Goal: Task Accomplishment & Management: Manage account settings

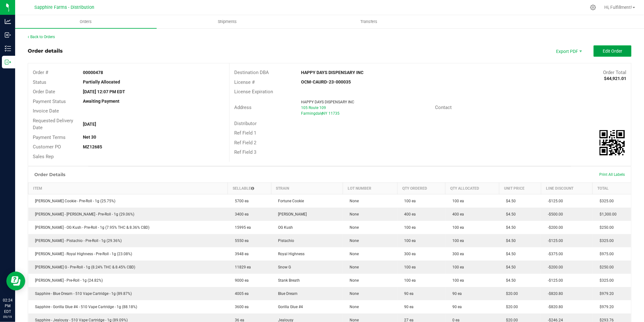
click at [603, 50] on span "Edit Order" at bounding box center [613, 51] width 20 height 5
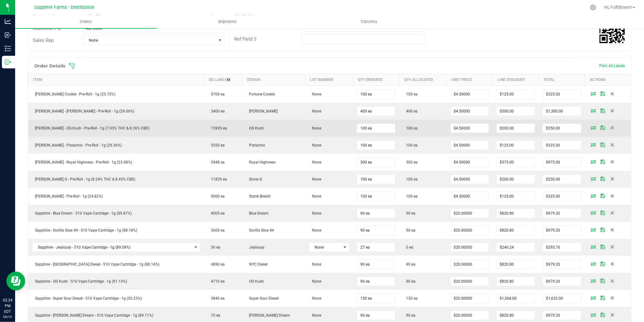
scroll to position [140, 0]
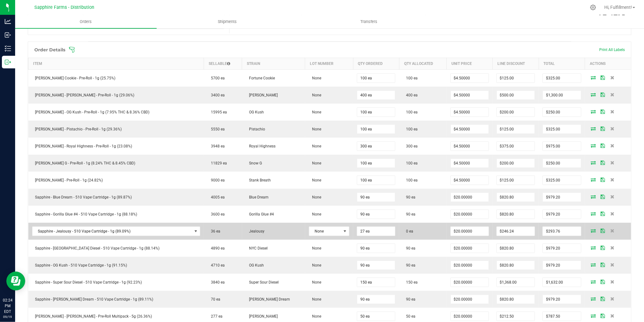
click at [591, 233] on icon at bounding box center [593, 231] width 5 height 4
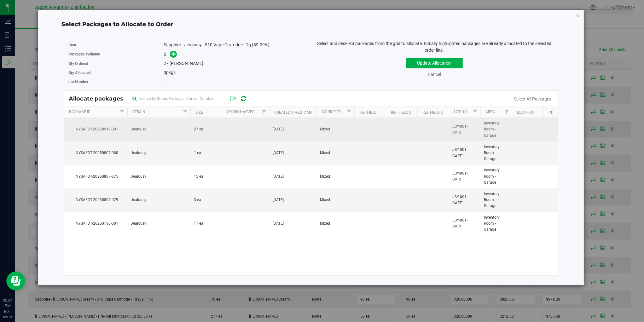
click at [404, 136] on td at bounding box center [402, 130] width 32 height 24
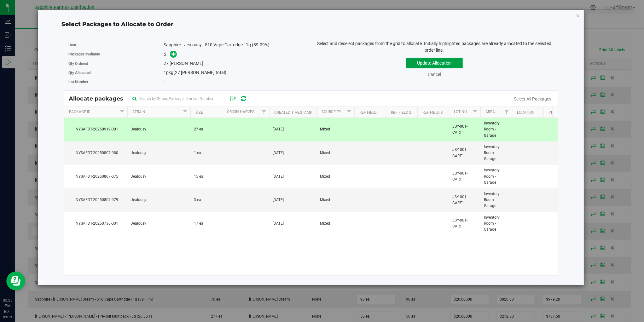
click at [436, 64] on button "Update Allocation" at bounding box center [434, 63] width 57 height 11
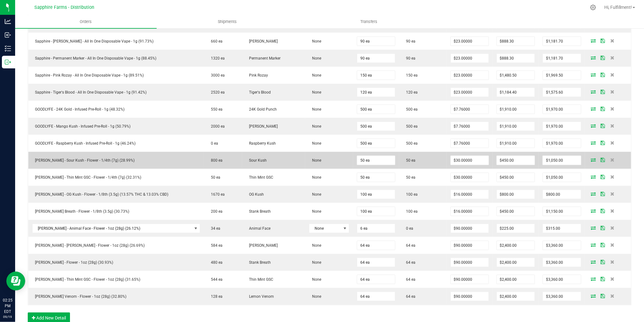
scroll to position [490, 0]
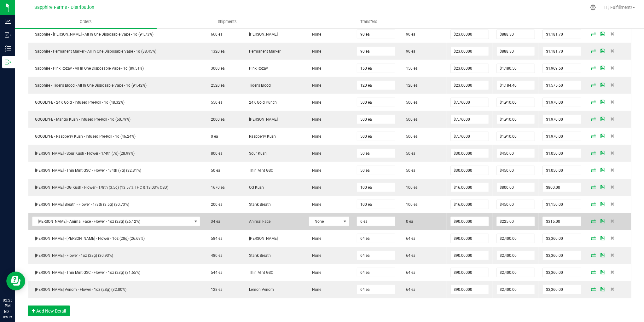
click at [591, 221] on icon at bounding box center [593, 221] width 5 height 4
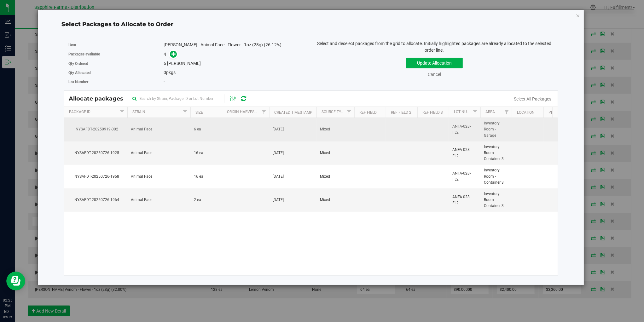
click at [360, 131] on td at bounding box center [370, 130] width 32 height 24
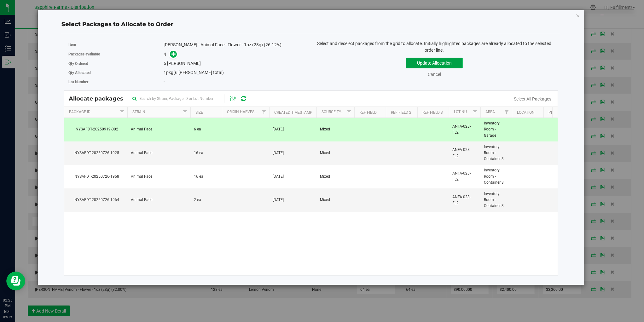
click at [426, 61] on button "Update Allocation" at bounding box center [434, 63] width 57 height 11
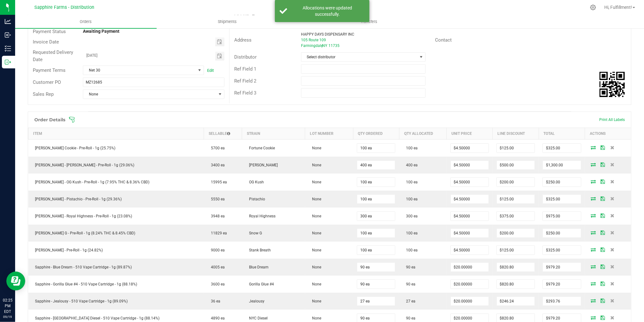
scroll to position [0, 0]
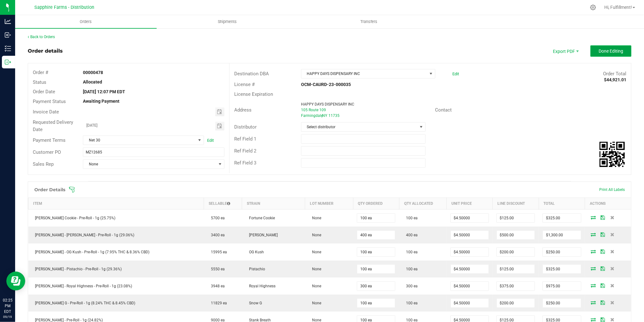
click at [615, 52] on span "Done Editing" at bounding box center [611, 51] width 25 height 5
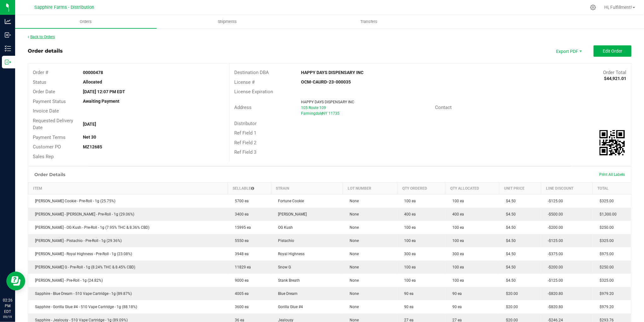
click at [43, 35] on link "Back to Orders" at bounding box center [41, 37] width 27 height 4
